Goal: Task Accomplishment & Management: Complete application form

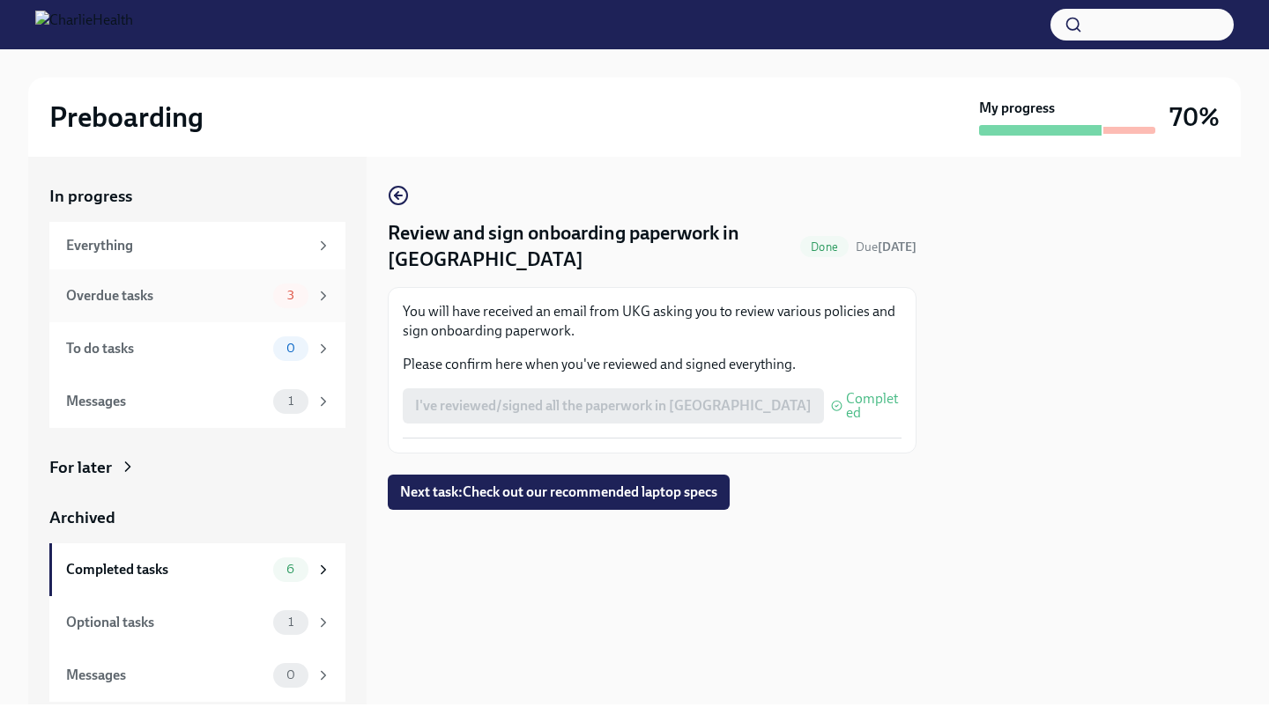
click at [256, 293] on div "Overdue tasks" at bounding box center [166, 295] width 200 height 19
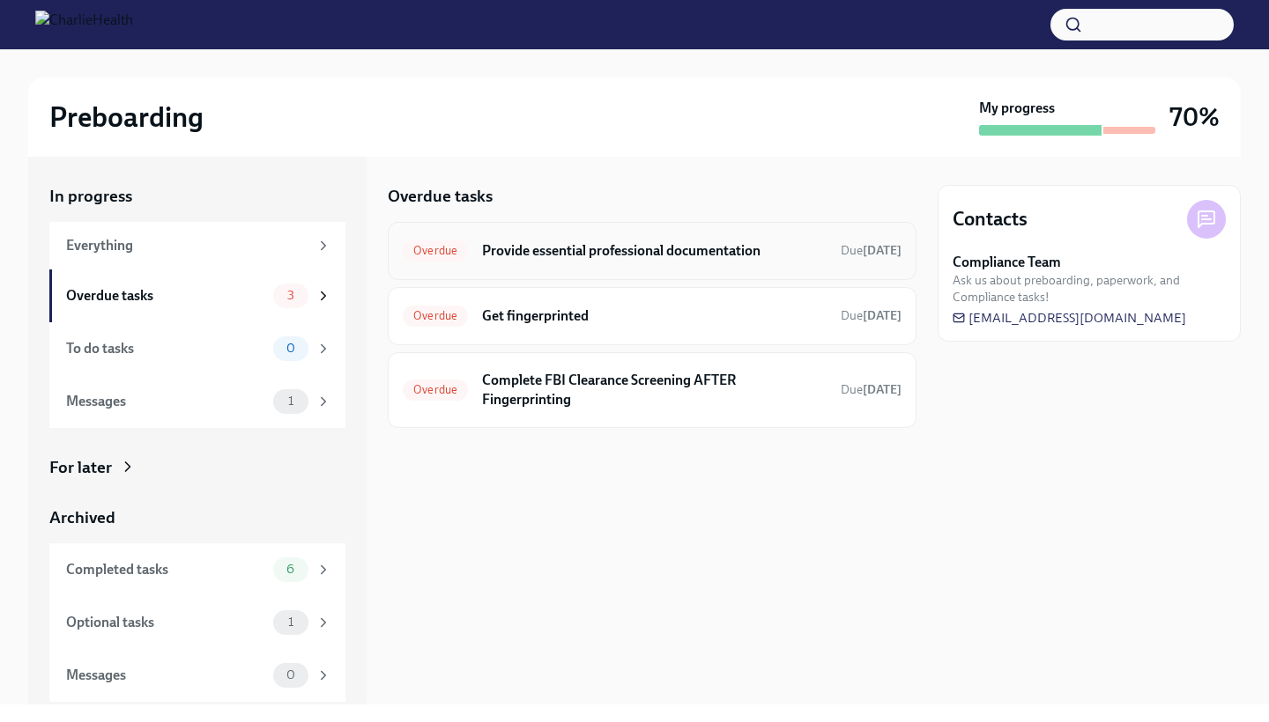
click at [571, 240] on div "Overdue Provide essential professional documentation Due [DATE]" at bounding box center [652, 251] width 499 height 28
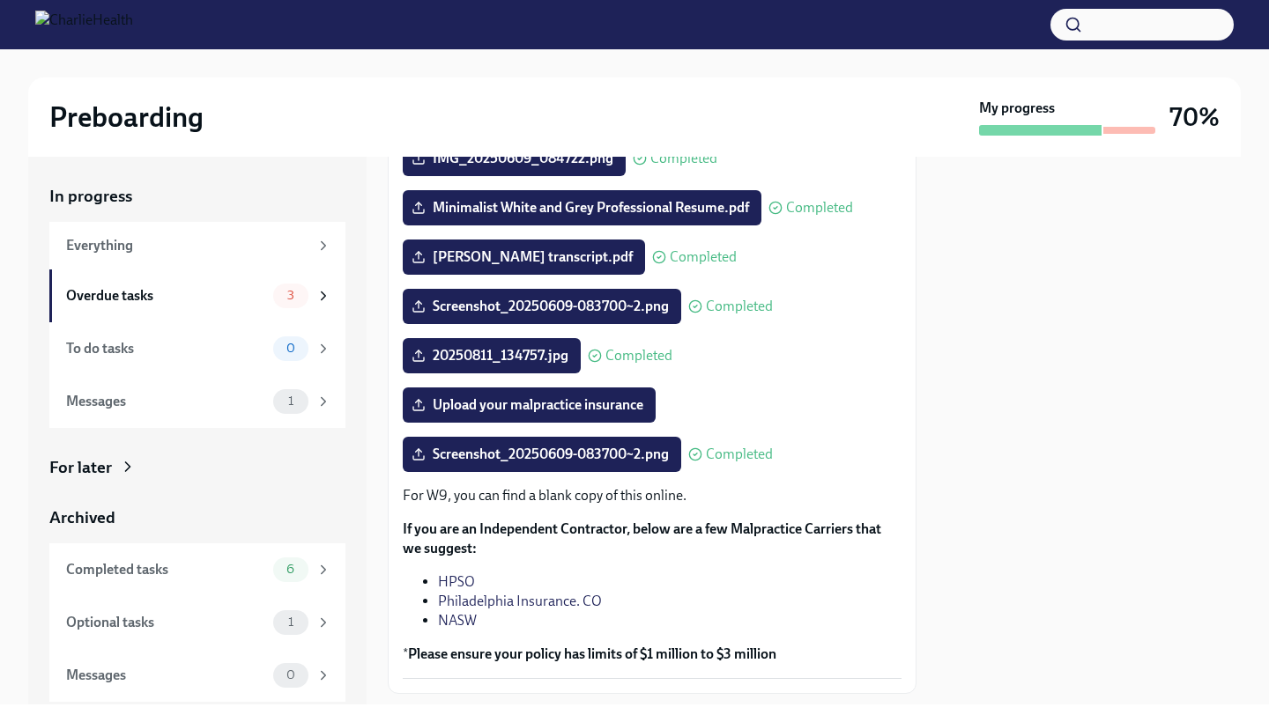
scroll to position [241, 0]
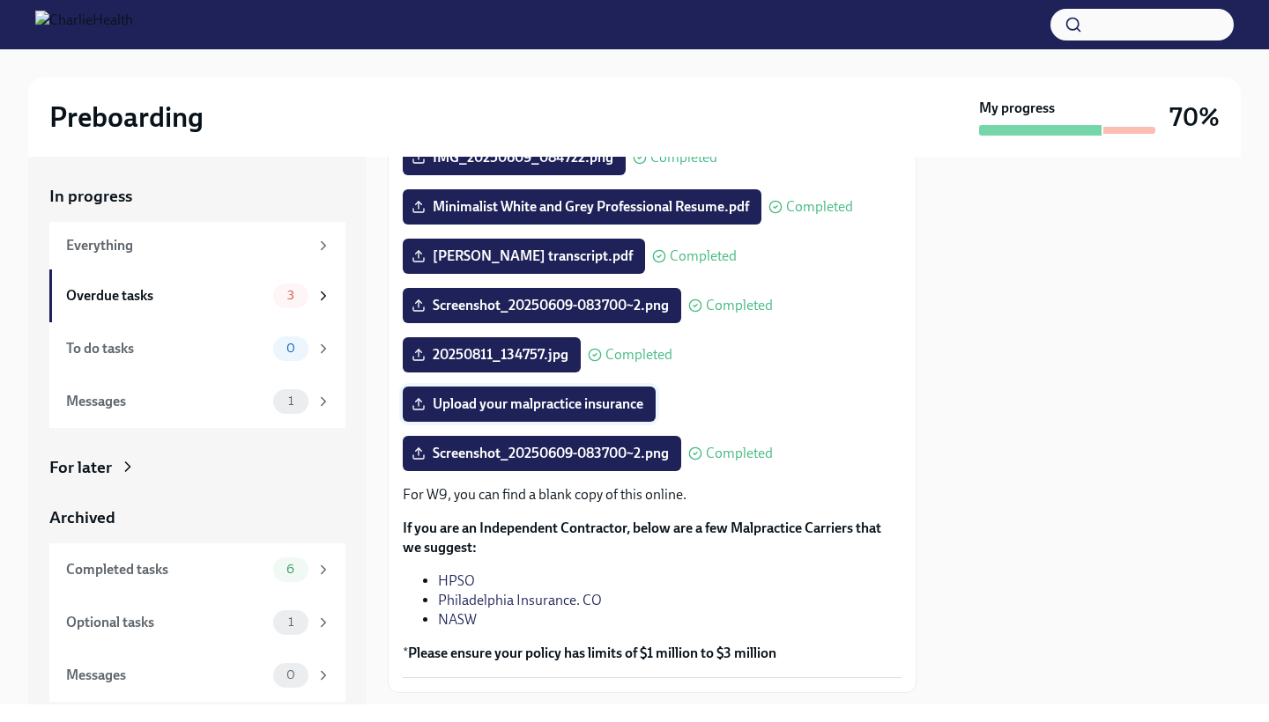
click at [559, 413] on span "Upload your malpractice insurance" at bounding box center [529, 405] width 228 height 18
click at [0, 0] on input "Upload your malpractice insurance" at bounding box center [0, 0] width 0 height 0
click at [582, 413] on span "Upload your malpractice insurance" at bounding box center [529, 405] width 228 height 18
click at [0, 0] on input "Upload your malpractice insurance" at bounding box center [0, 0] width 0 height 0
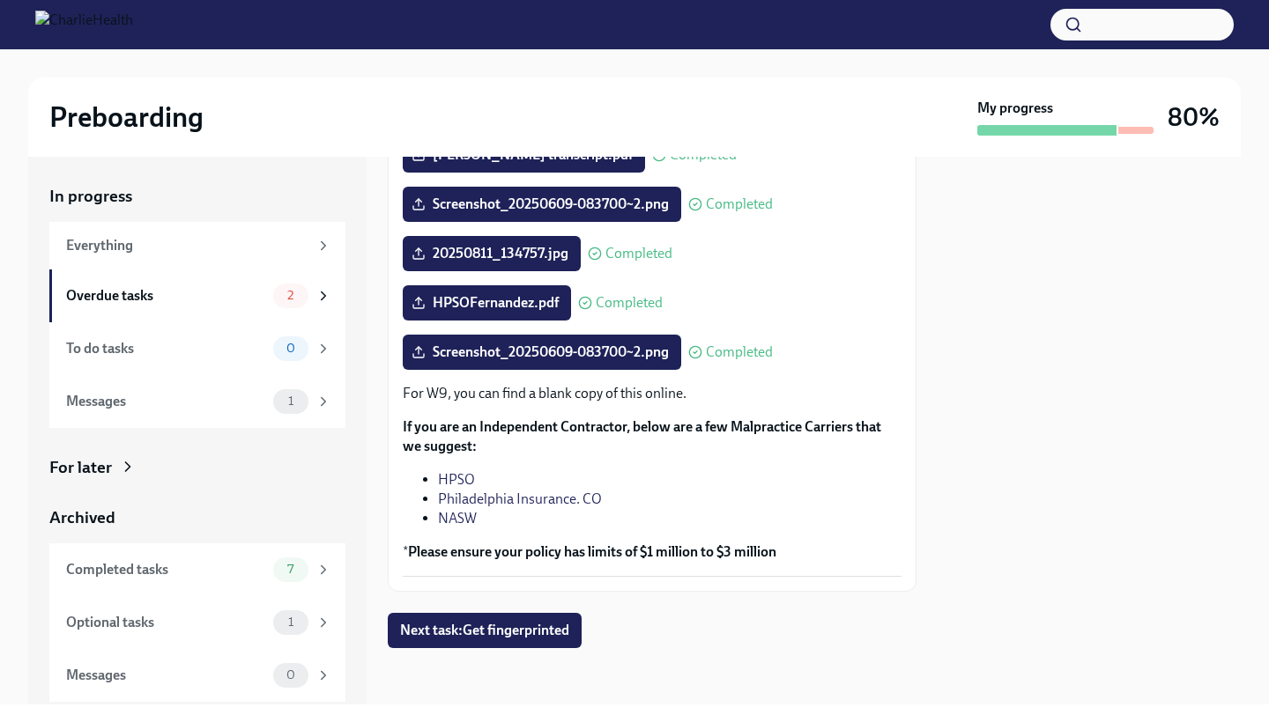
scroll to position [0, 0]
click at [510, 625] on span "Next task : Get fingerprinted" at bounding box center [484, 631] width 169 height 18
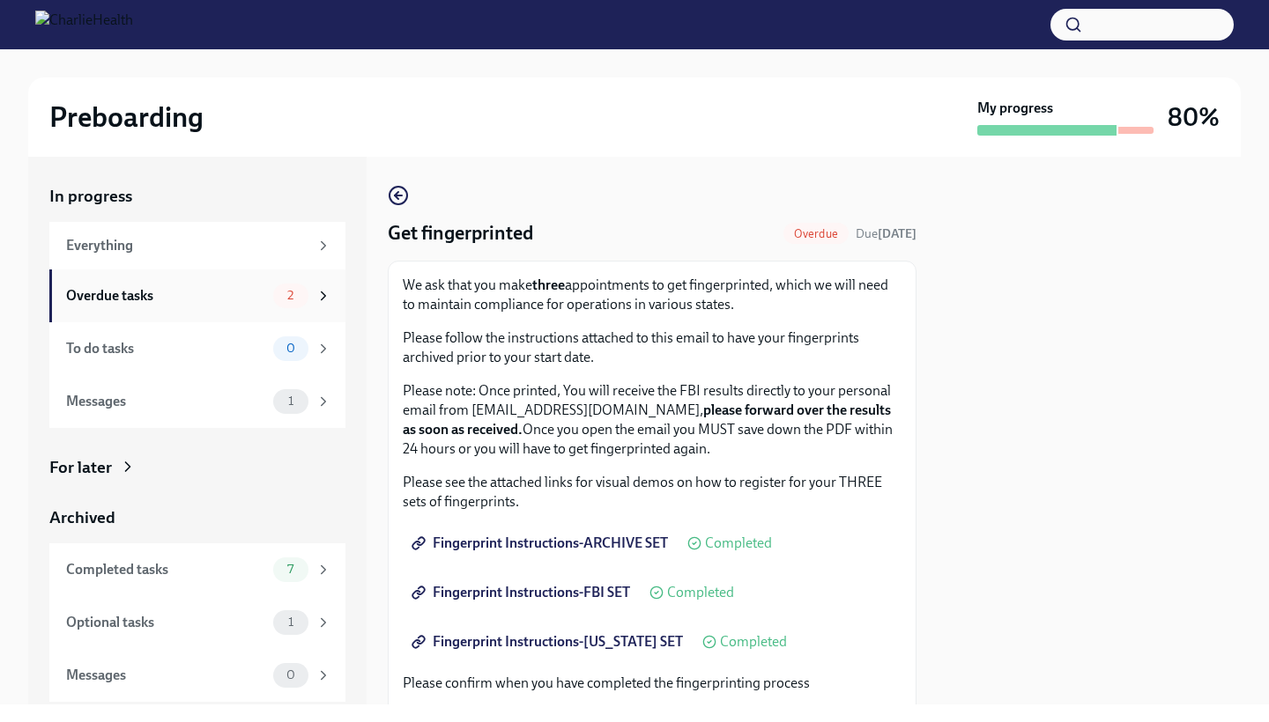
click at [300, 297] on span "2" at bounding box center [290, 295] width 27 height 13
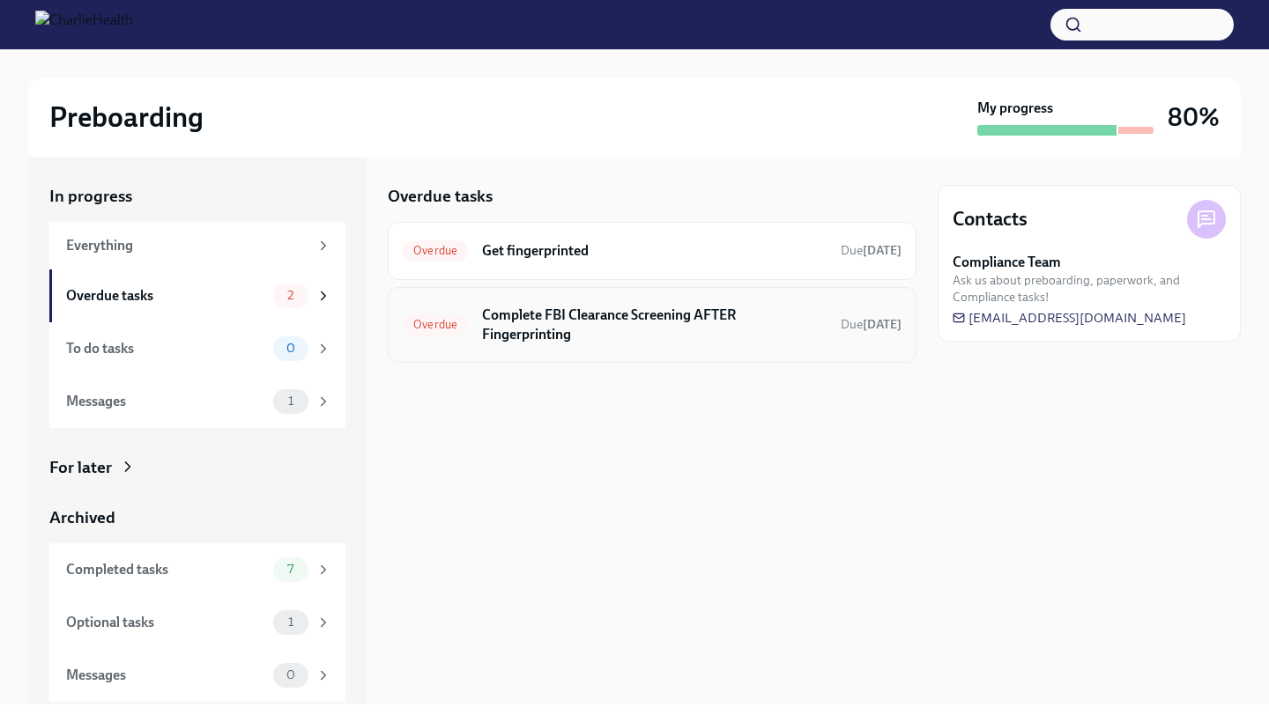
click at [522, 331] on h6 "Complete FBI Clearance Screening AFTER Fingerprinting" at bounding box center [654, 325] width 344 height 39
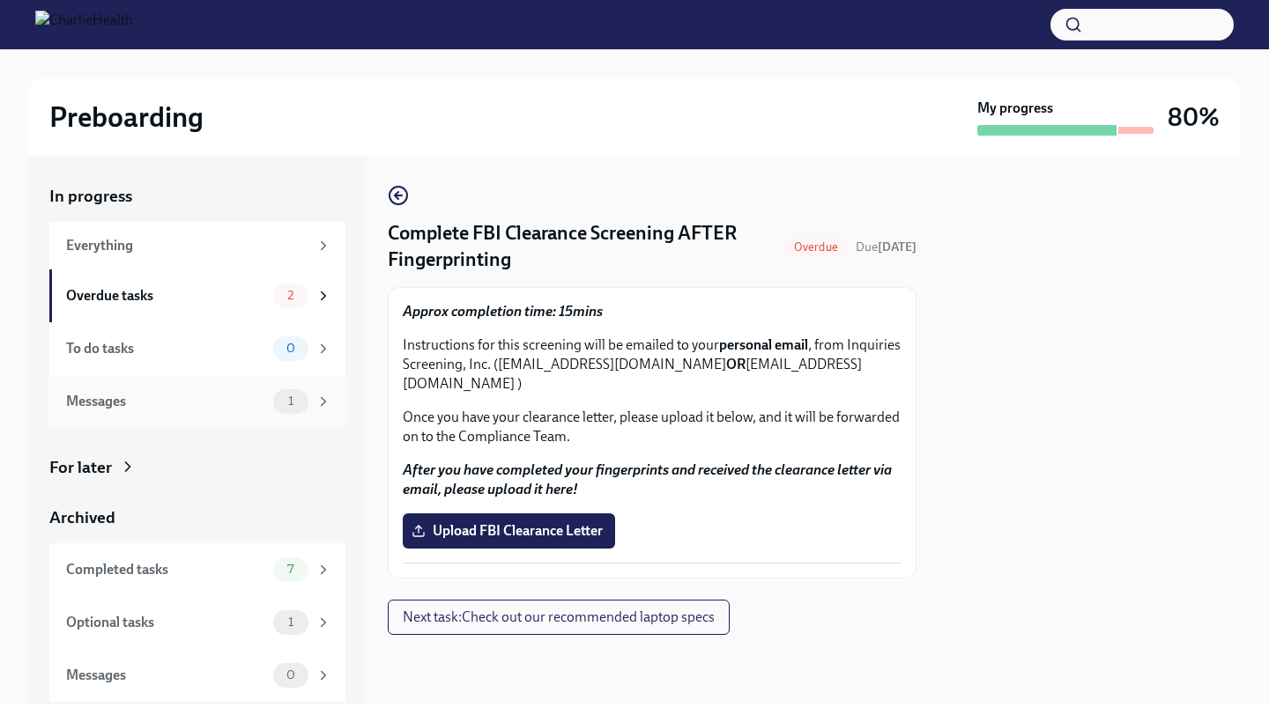
click at [263, 401] on div "Messages" at bounding box center [166, 401] width 200 height 19
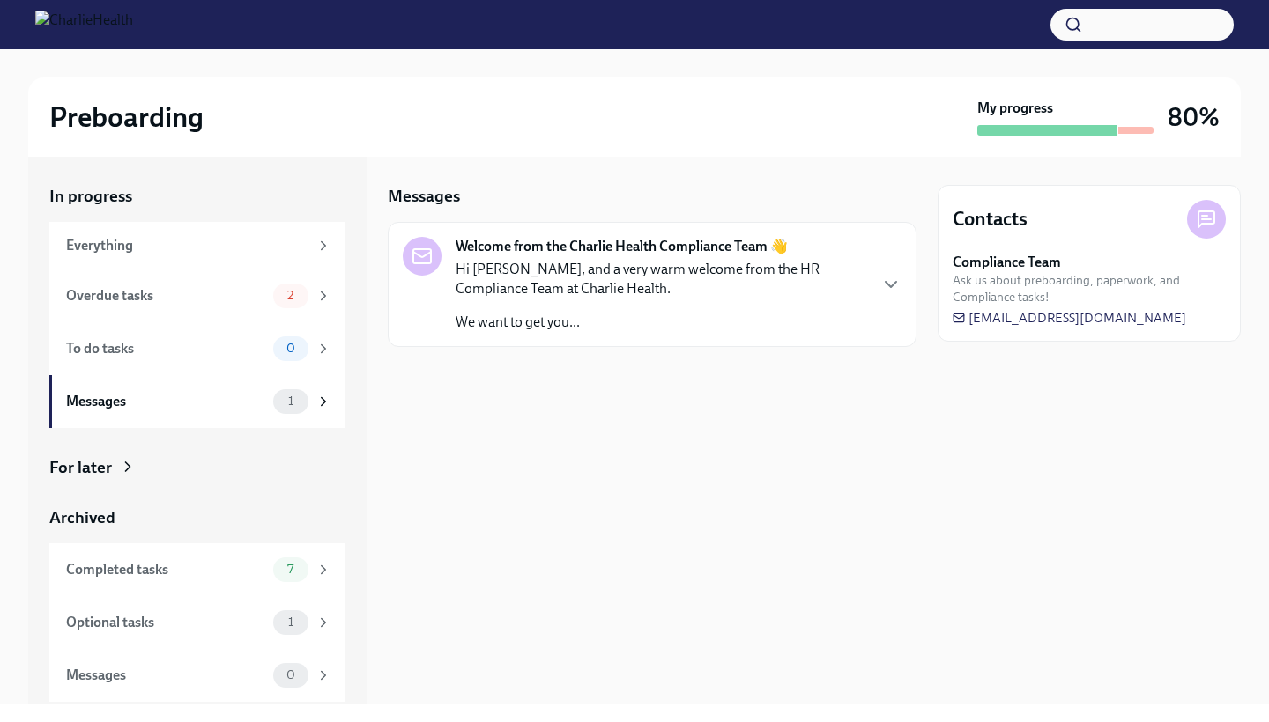
click at [540, 286] on p "Hi [PERSON_NAME], and a very warm welcome from the HR Compliance Team at Charli…" at bounding box center [661, 279] width 411 height 39
